Goal: Information Seeking & Learning: Learn about a topic

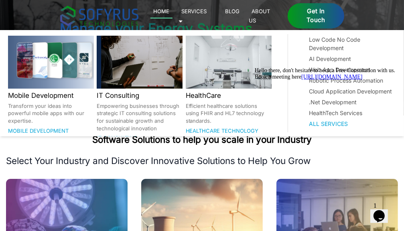
click at [207, 13] on link "Services 🞃" at bounding box center [192, 15] width 28 height 18
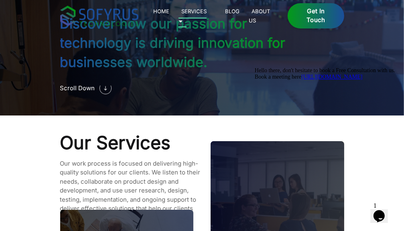
scroll to position [660, 0]
